Goal: Navigation & Orientation: Go to known website

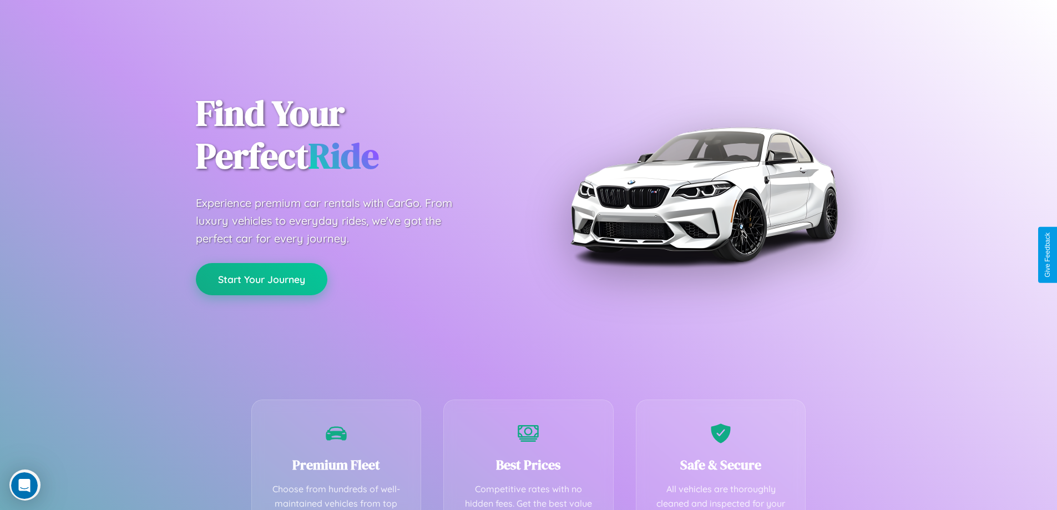
click at [261, 279] on button "Start Your Journey" at bounding box center [261, 279] width 131 height 32
click at [261, 278] on button "Start Your Journey" at bounding box center [261, 279] width 131 height 32
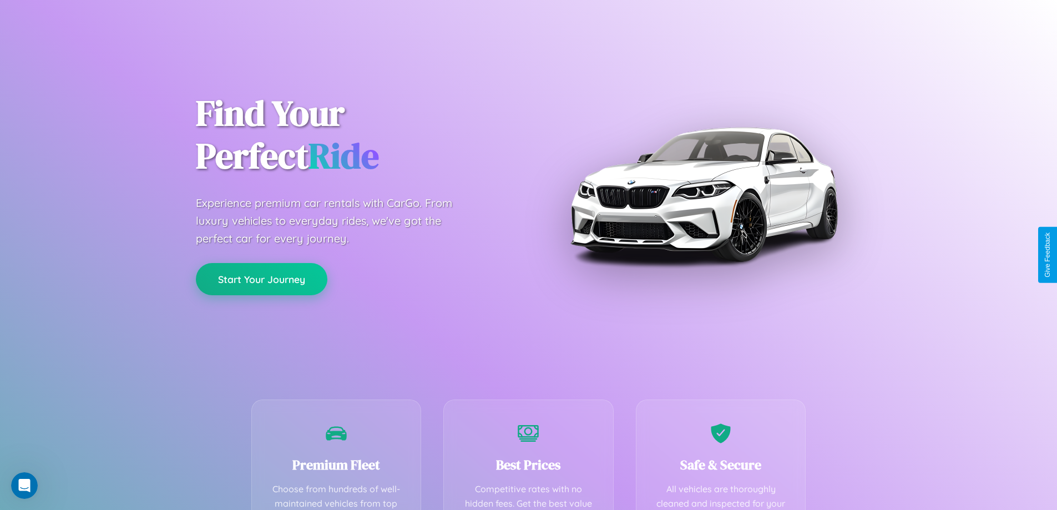
click at [261, 278] on button "Start Your Journey" at bounding box center [261, 279] width 131 height 32
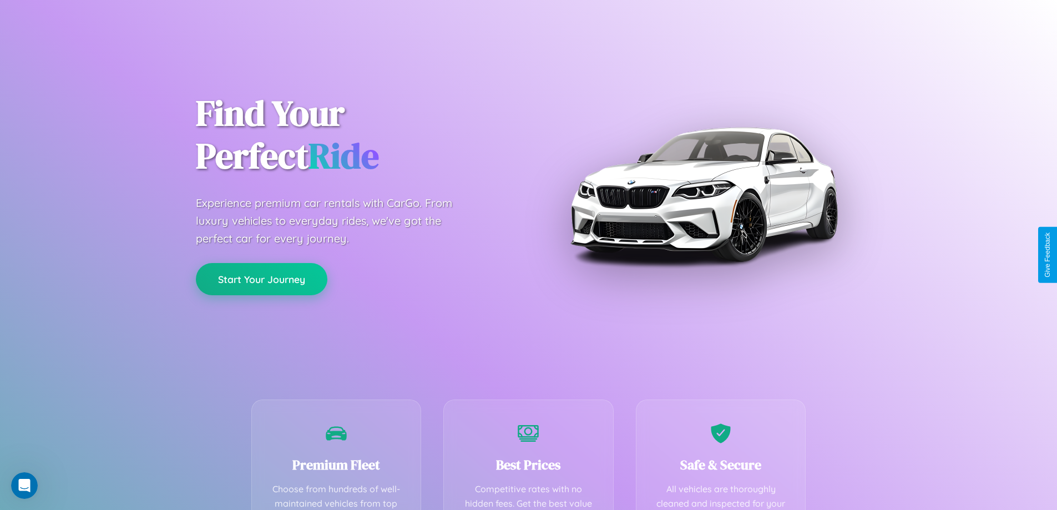
click at [261, 278] on button "Start Your Journey" at bounding box center [261, 279] width 131 height 32
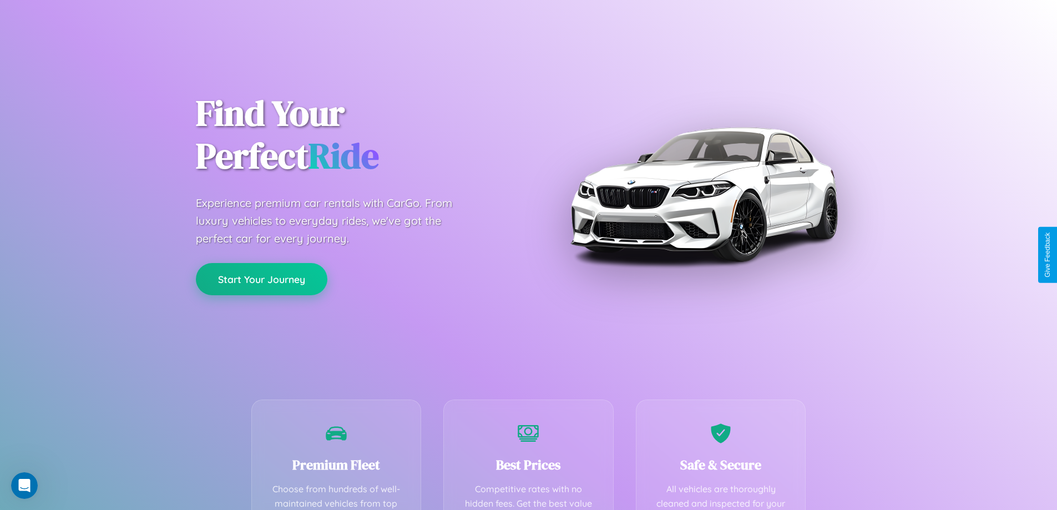
click at [261, 278] on button "Start Your Journey" at bounding box center [261, 279] width 131 height 32
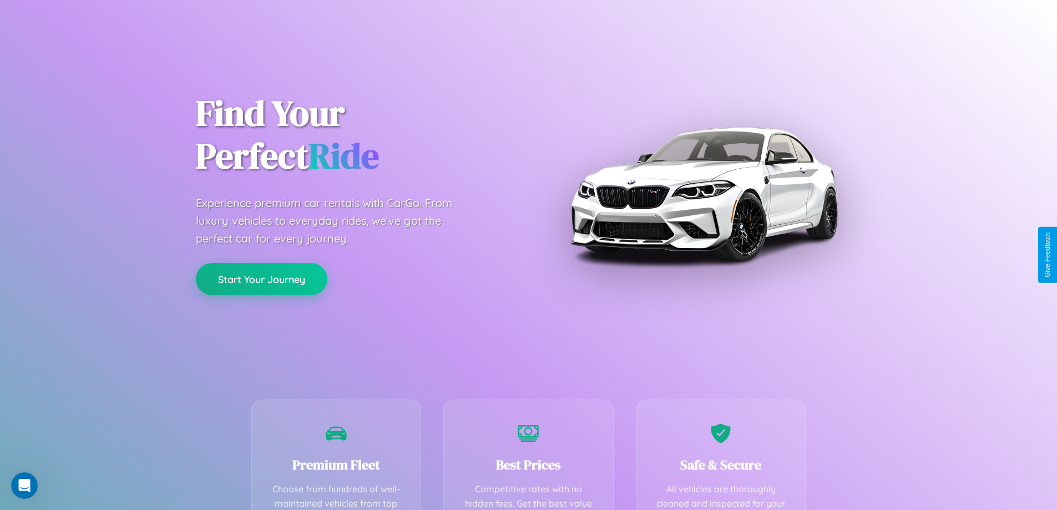
click at [261, 278] on button "Start Your Journey" at bounding box center [261, 279] width 131 height 32
